Goal: Register for event/course

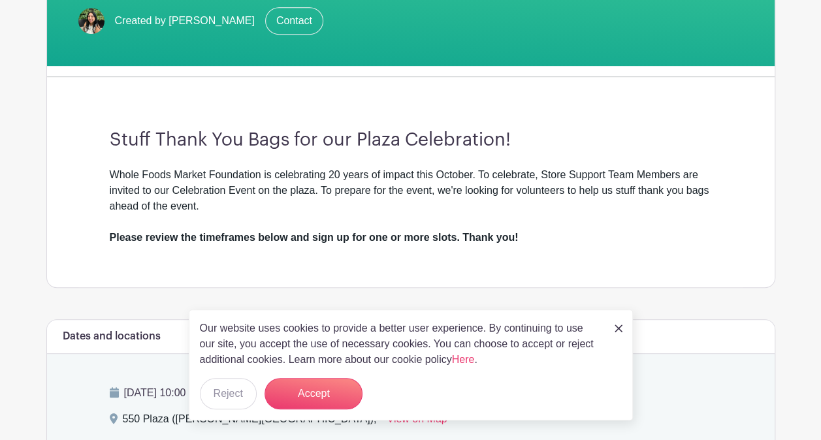
scroll to position [379, 0]
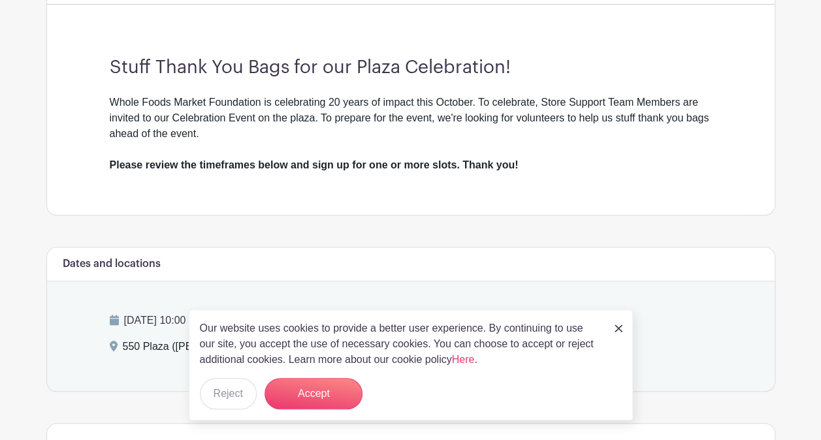
click at [616, 324] on link at bounding box center [619, 328] width 8 height 16
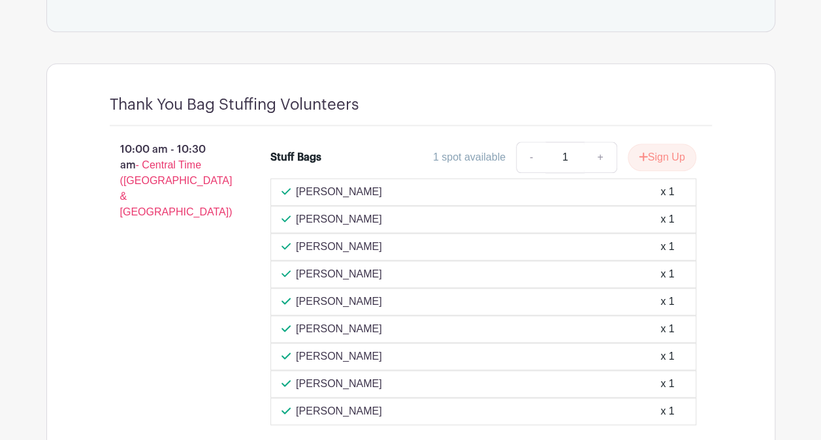
scroll to position [740, 0]
click at [654, 150] on button "Sign Up" at bounding box center [662, 156] width 69 height 27
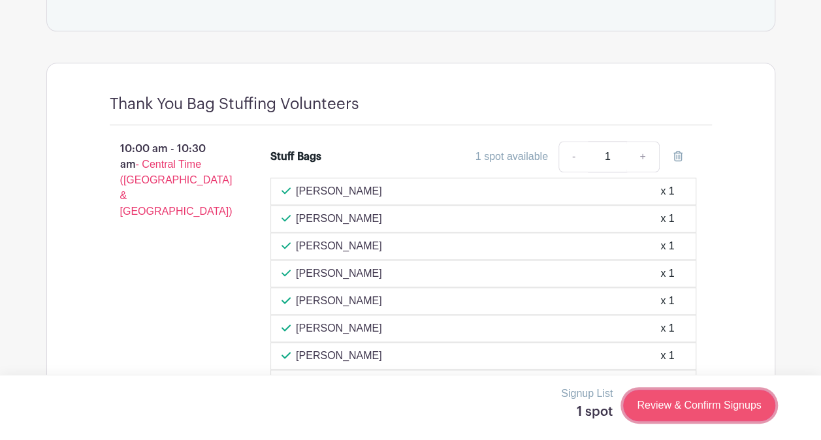
click at [711, 404] on link "Review & Confirm Signups" at bounding box center [699, 405] width 152 height 31
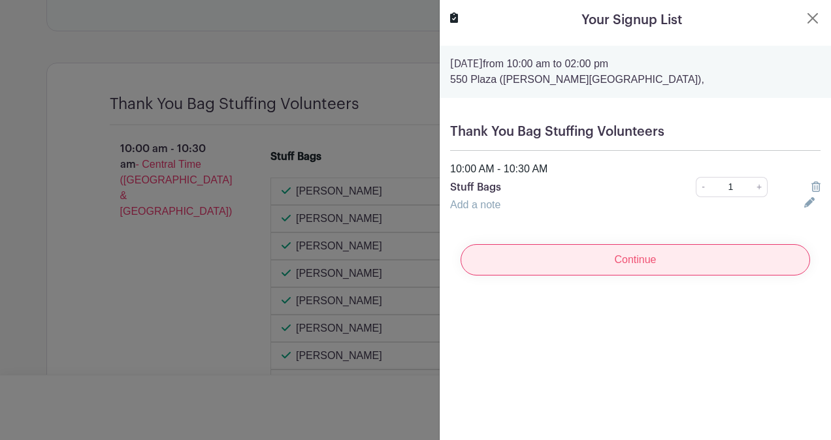
click at [622, 257] on input "Continue" at bounding box center [634, 259] width 349 height 31
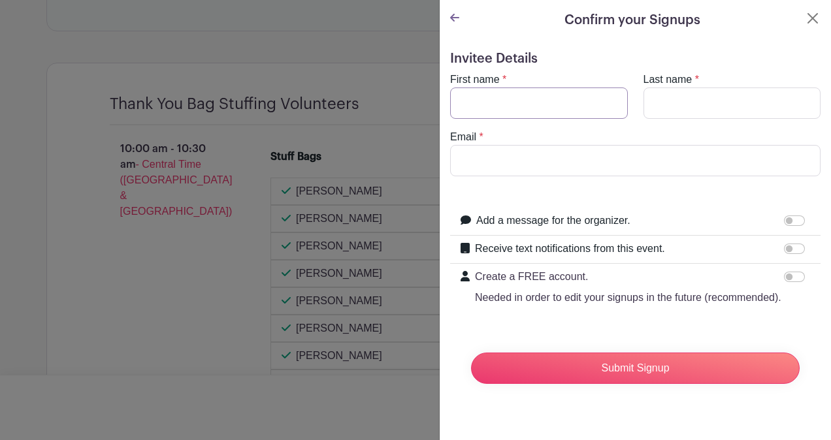
click at [470, 95] on input "First name" at bounding box center [539, 103] width 178 height 31
type input "Liz"
type input "Kreppel"
click at [493, 161] on input "Email" at bounding box center [635, 160] width 370 height 31
type input "elizabeth.kreppel@wholefoods.com"
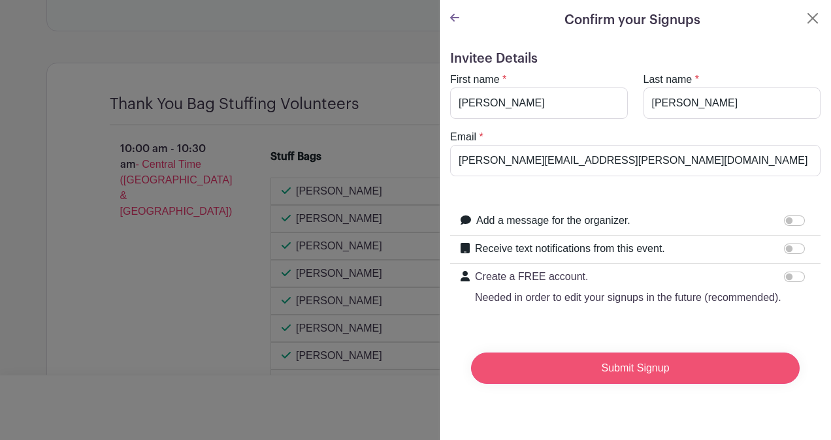
click at [608, 379] on input "Submit Signup" at bounding box center [635, 368] width 328 height 31
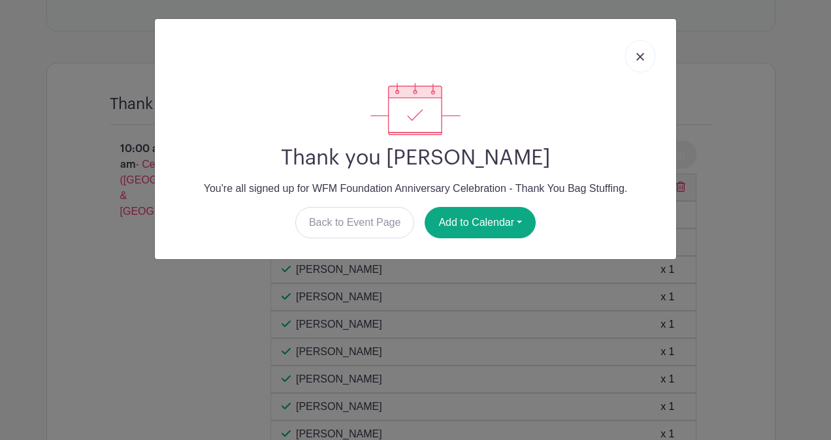
click at [641, 60] on img at bounding box center [640, 57] width 8 height 8
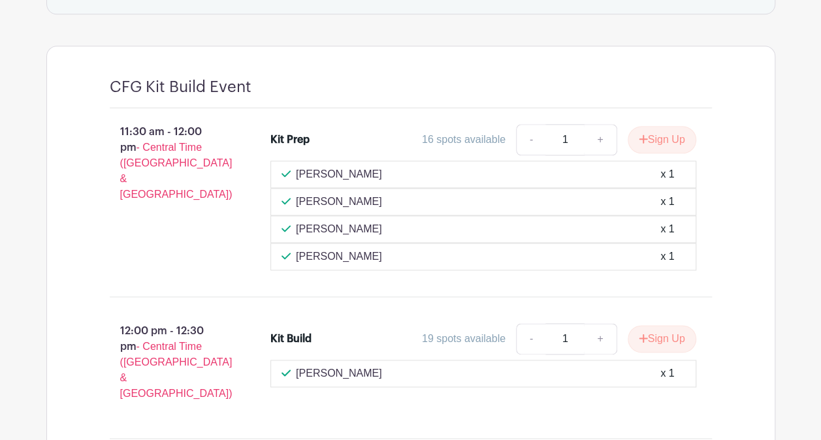
scroll to position [702, 0]
